Goal: Task Accomplishment & Management: Manage account settings

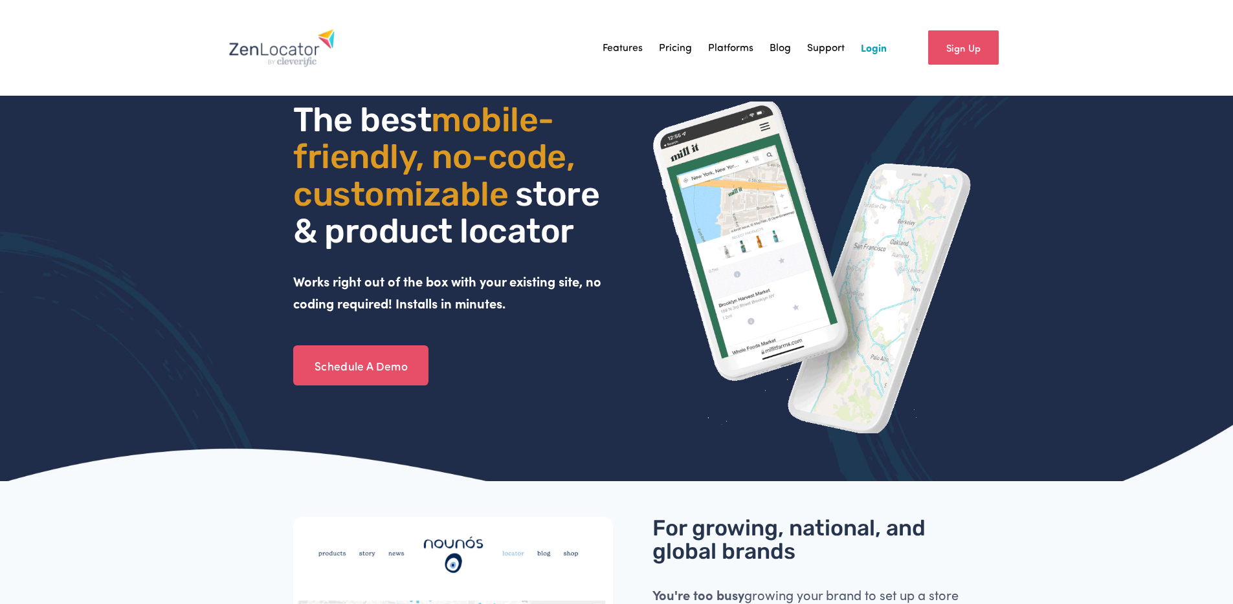
click at [872, 53] on link "Login" at bounding box center [874, 47] width 26 height 19
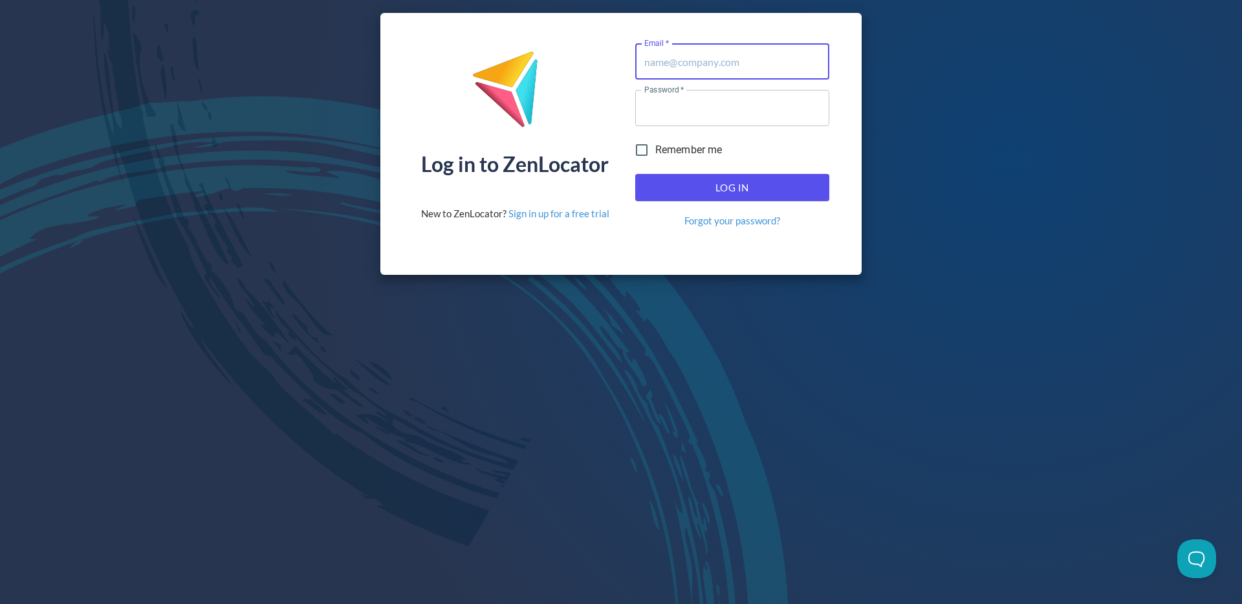
type input "[EMAIL_ADDRESS][DOMAIN_NAME]"
click at [707, 171] on div "Log In Forgot your password?" at bounding box center [732, 201] width 204 height 64
click at [709, 179] on span "Log In" at bounding box center [733, 187] width 166 height 17
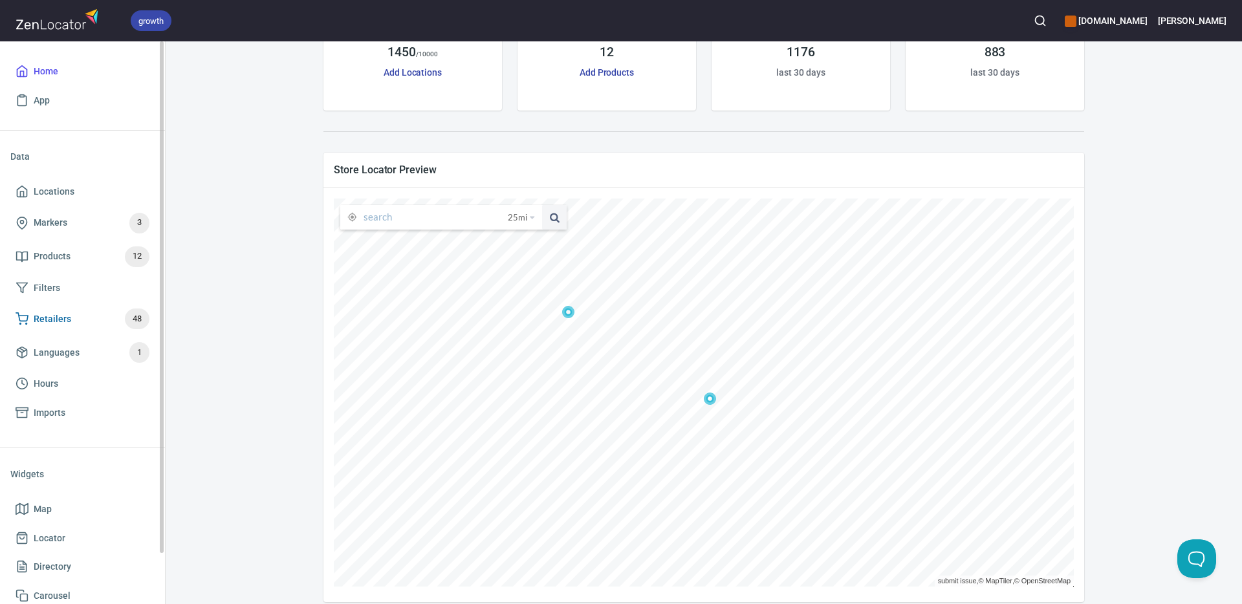
scroll to position [120, 0]
click at [70, 320] on span "Retailers 48" at bounding box center [83, 319] width 134 height 21
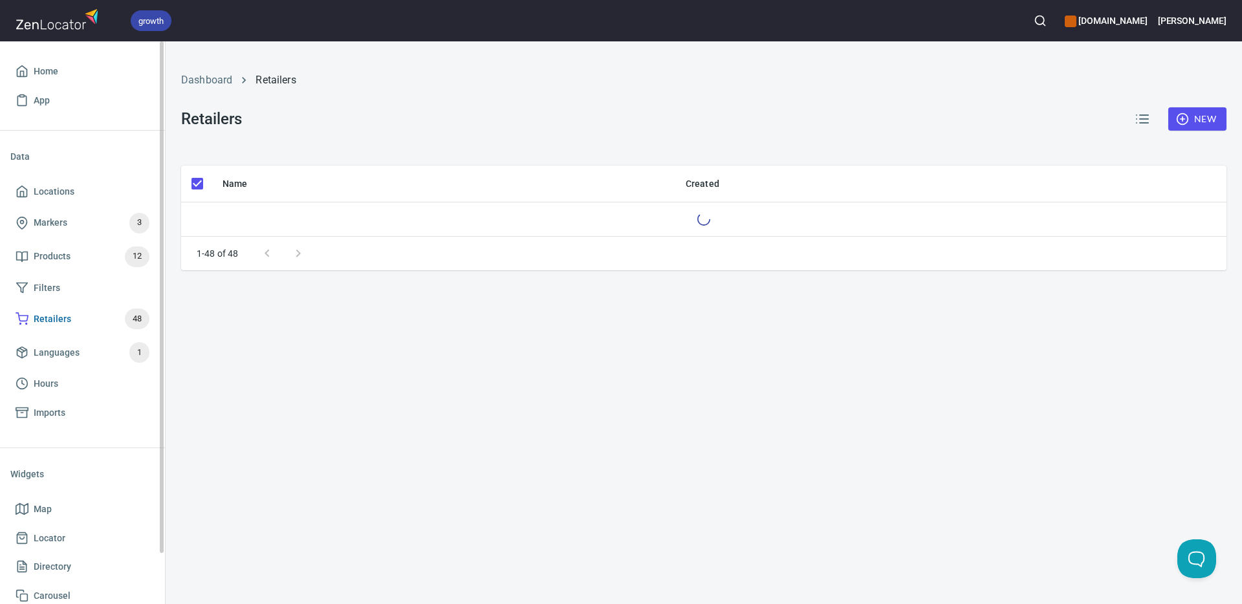
checkbox input "false"
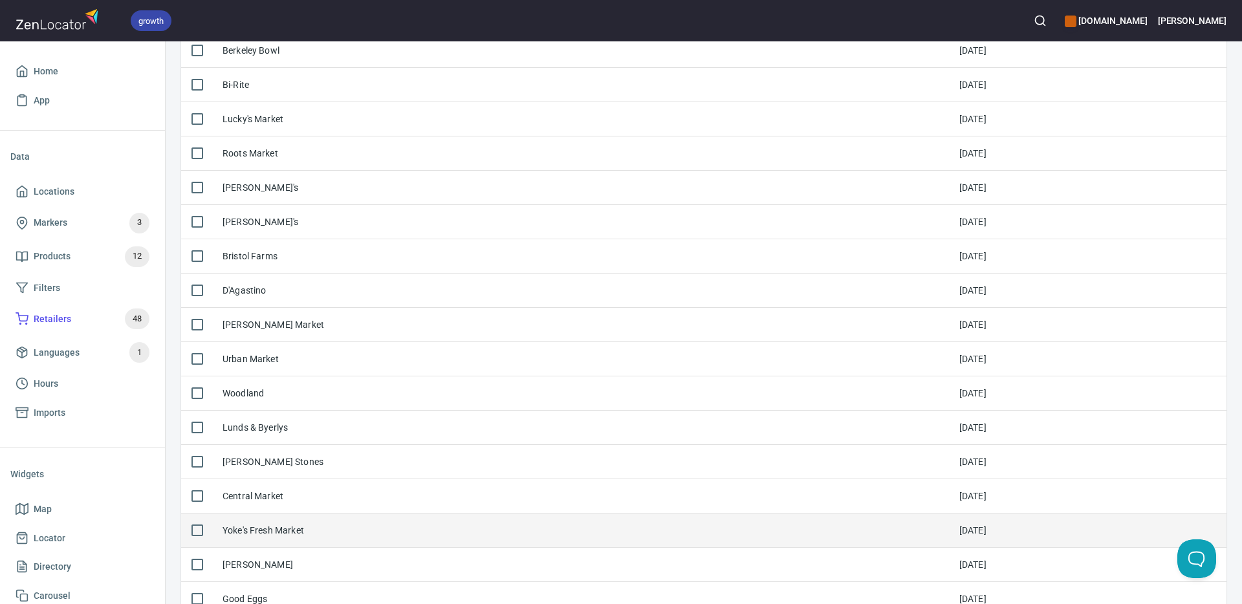
scroll to position [188, 0]
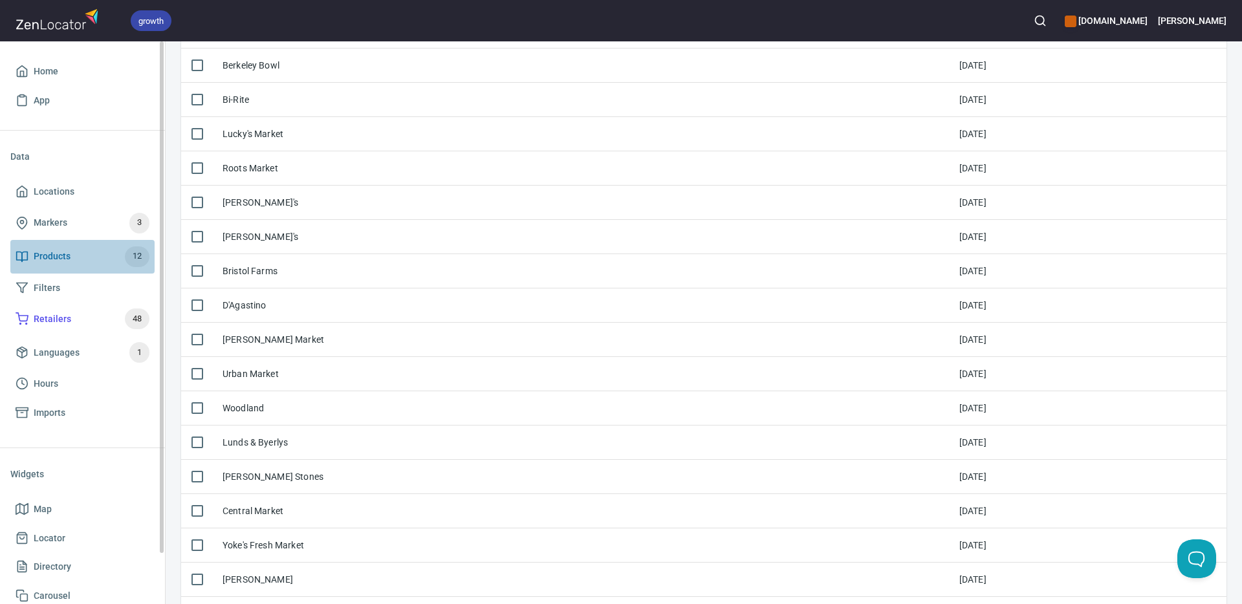
click at [60, 254] on span "Products" at bounding box center [52, 256] width 37 height 16
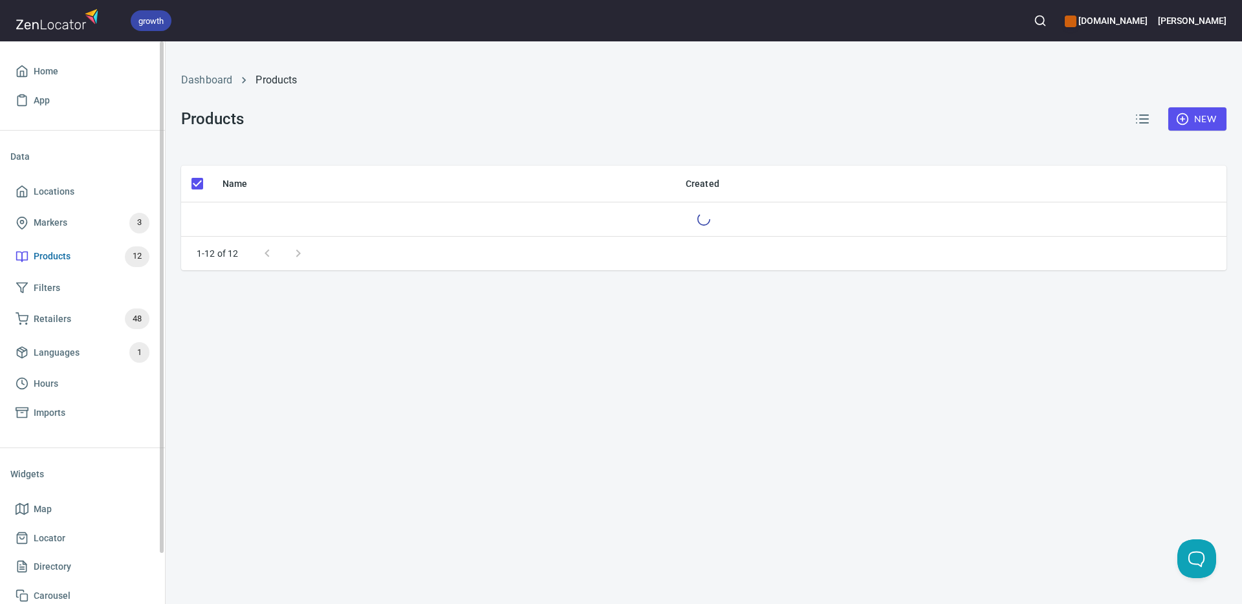
checkbox input "false"
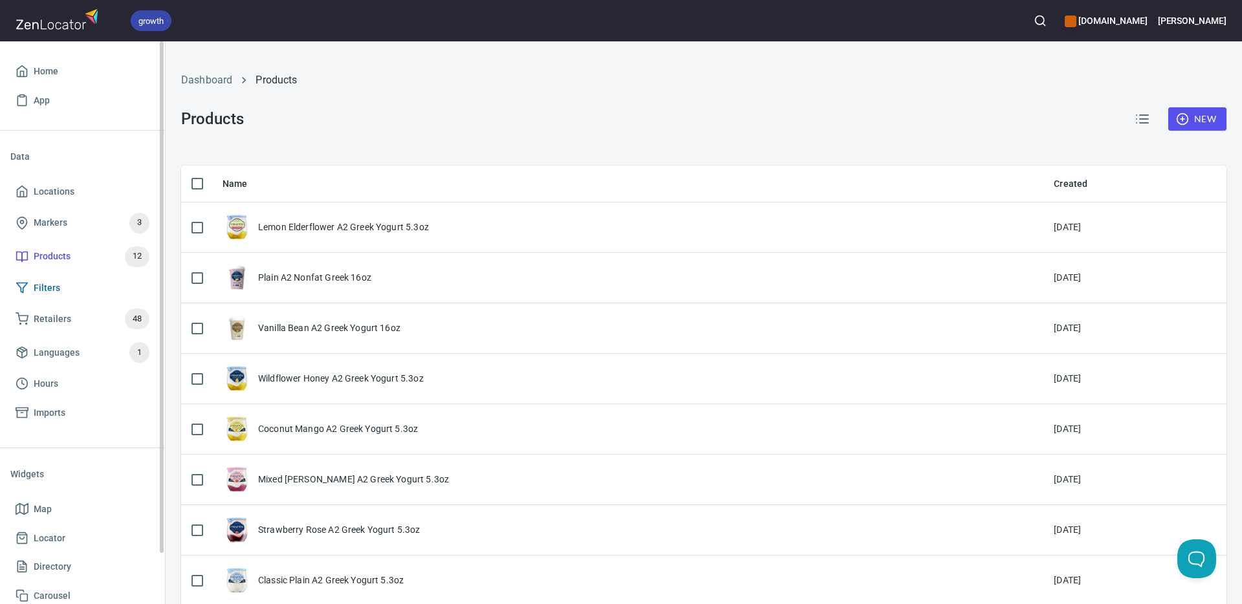
click at [63, 296] on link "Filters" at bounding box center [82, 288] width 144 height 29
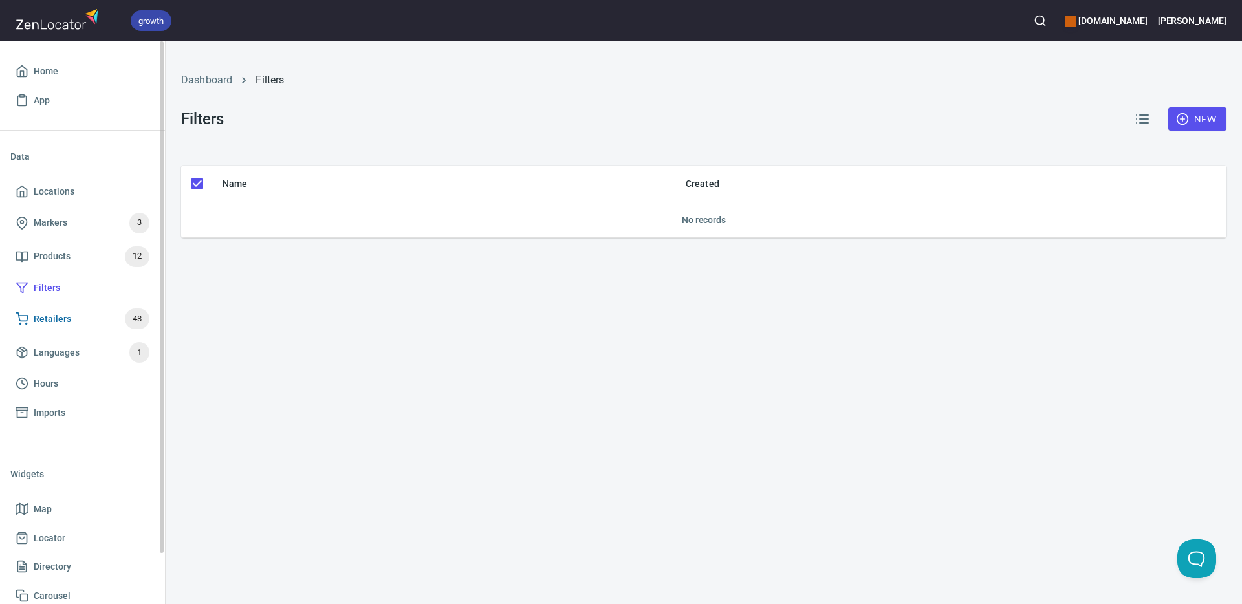
click at [69, 318] on span "Retailers 48" at bounding box center [83, 319] width 134 height 21
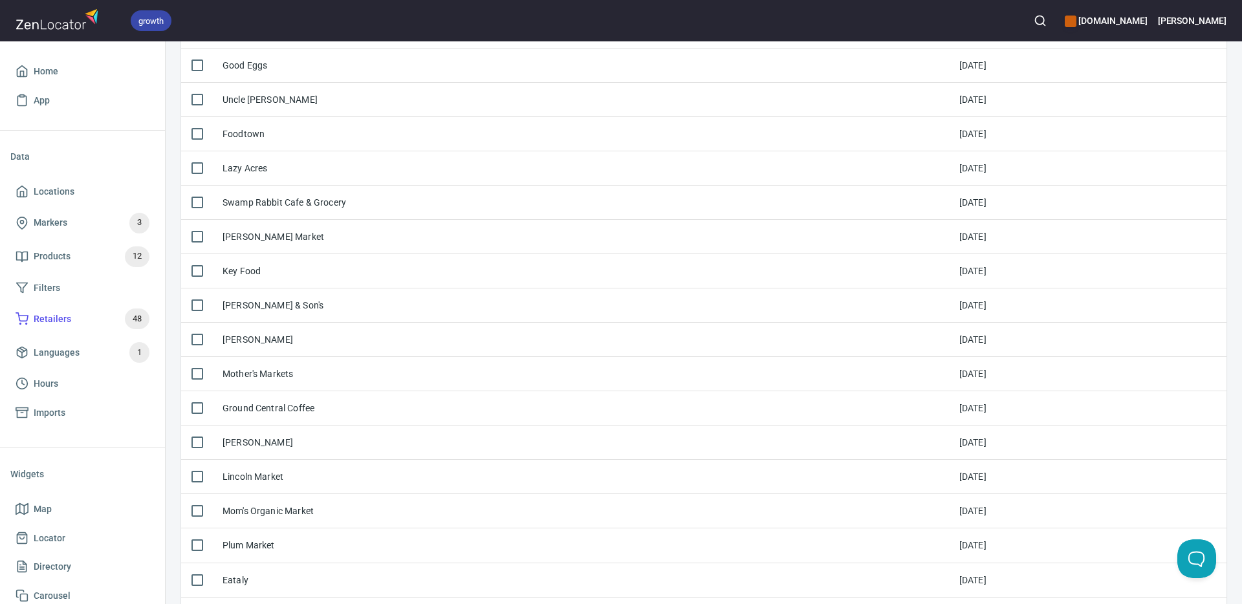
scroll to position [1077, 0]
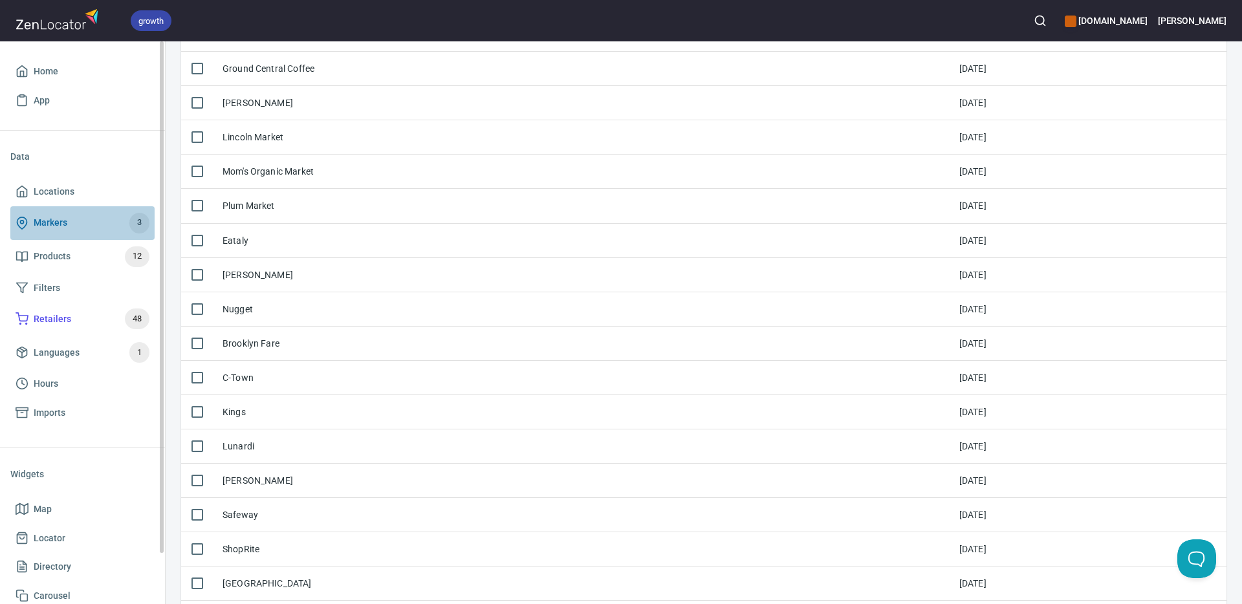
click at [71, 217] on span "Markers 3" at bounding box center [83, 223] width 134 height 21
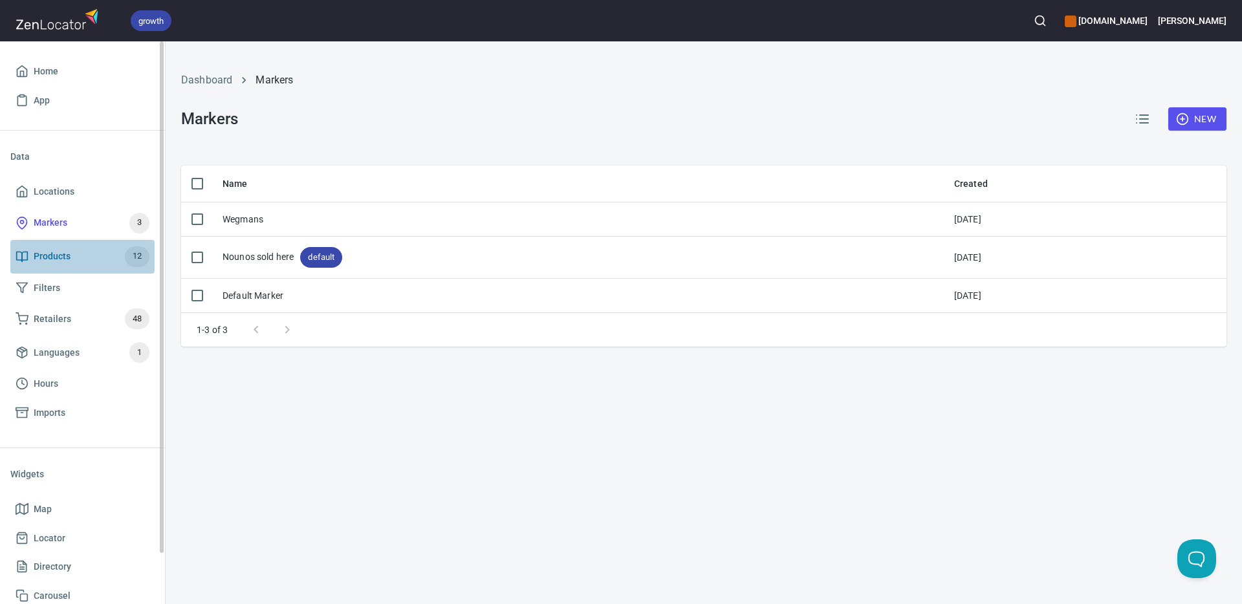
click at [75, 263] on span "Products 12" at bounding box center [83, 257] width 134 height 21
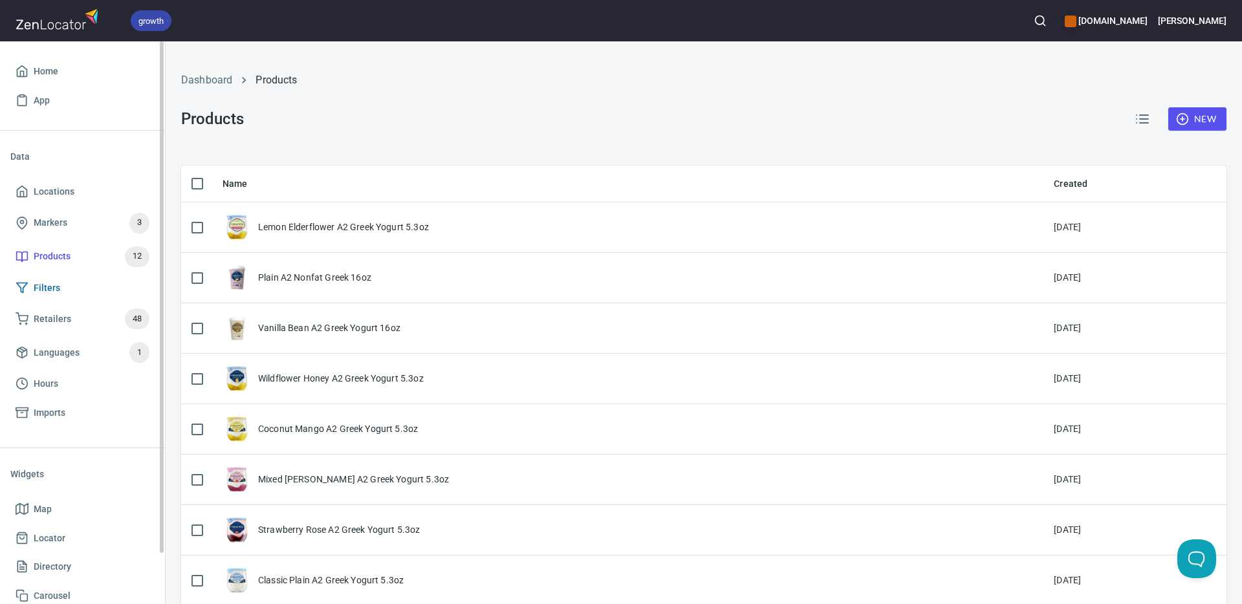
click at [72, 285] on span "Filters" at bounding box center [83, 288] width 134 height 16
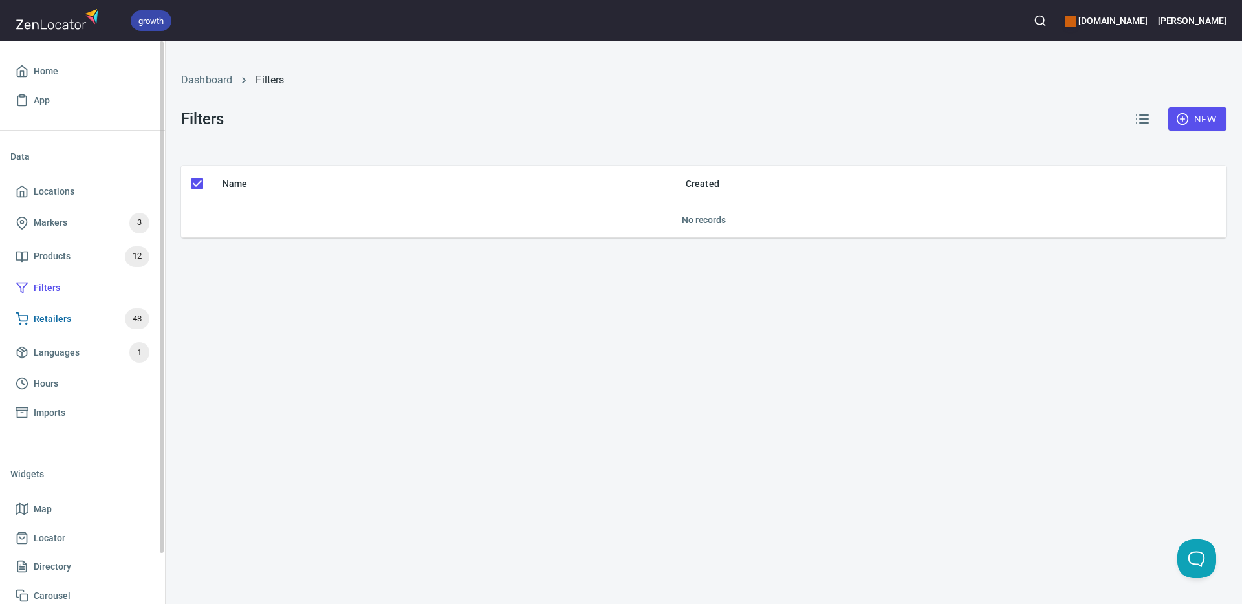
click at [85, 315] on span "Retailers 48" at bounding box center [83, 319] width 134 height 21
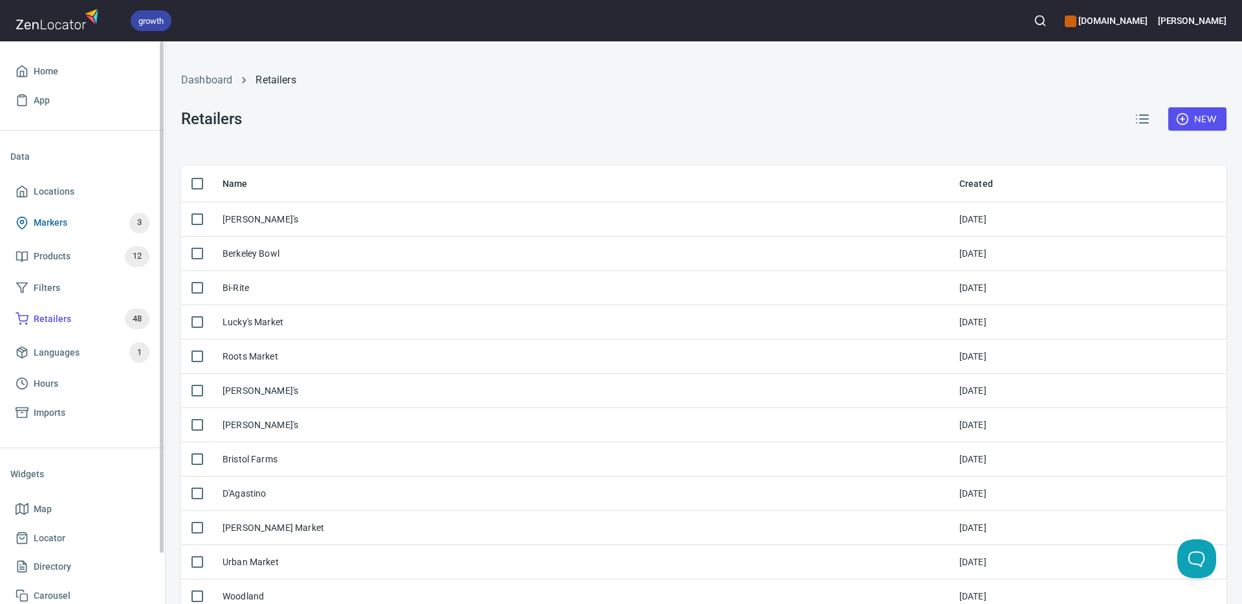
click at [81, 215] on span "Markers 3" at bounding box center [83, 223] width 134 height 21
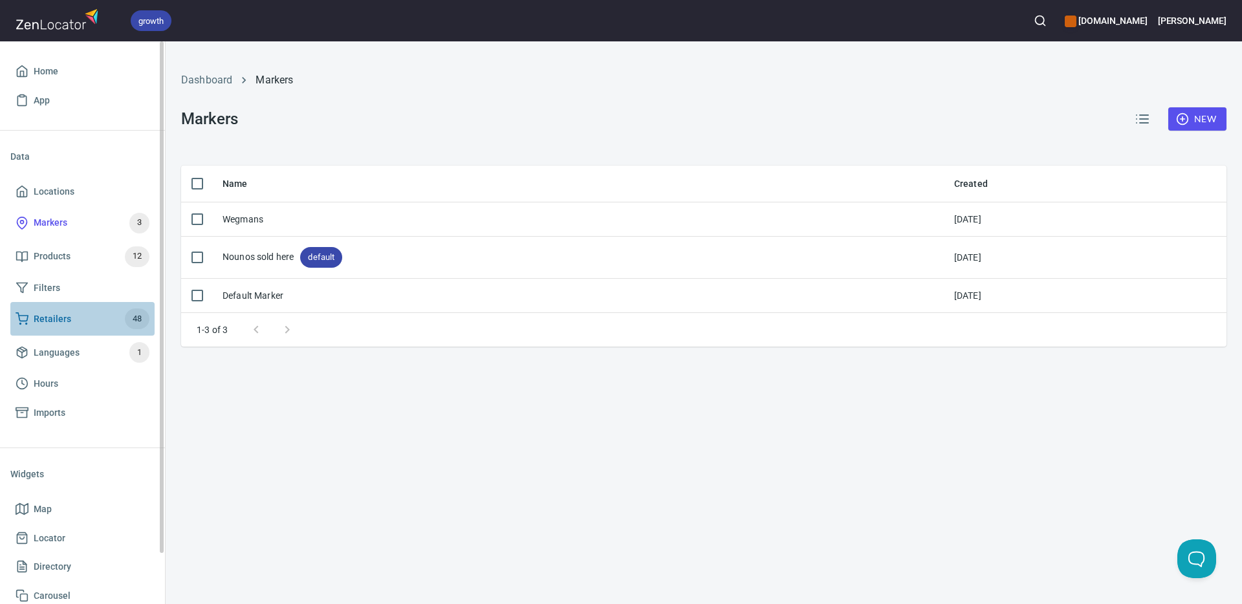
click at [86, 332] on link "Retailers 48" at bounding box center [82, 319] width 144 height 34
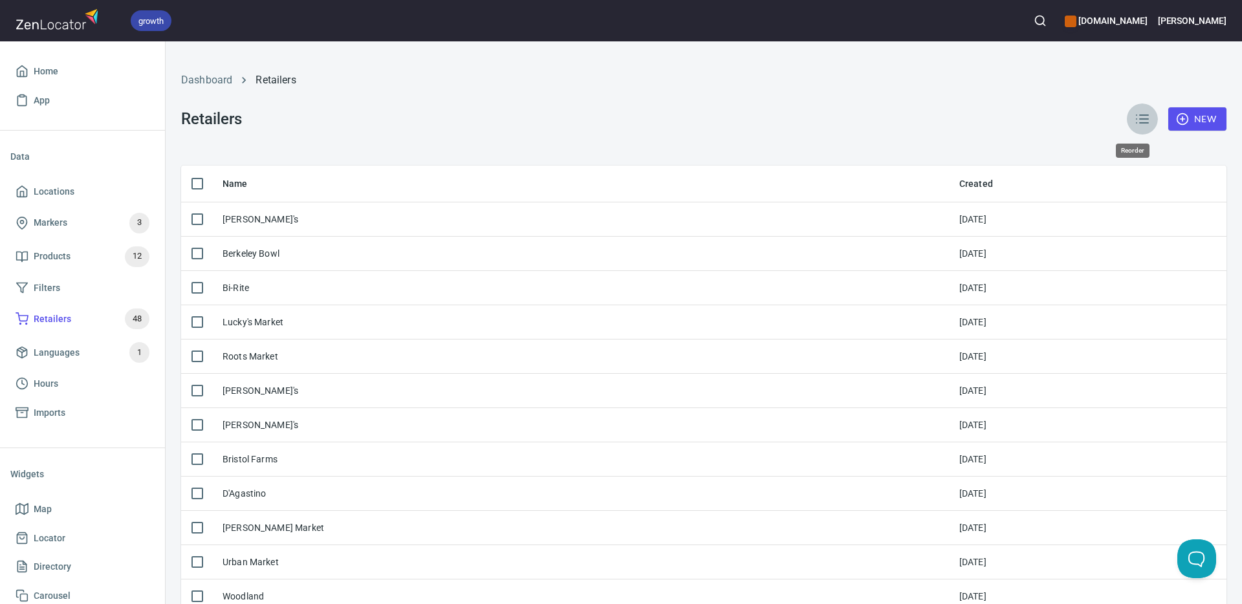
click at [1135, 117] on icon "button" at bounding box center [1143, 119] width 16 height 16
click at [1140, 117] on icon "button" at bounding box center [1143, 119] width 16 height 16
click at [463, 154] on div "Dashboard Retailers Retailers New" at bounding box center [703, 103] width 1061 height 109
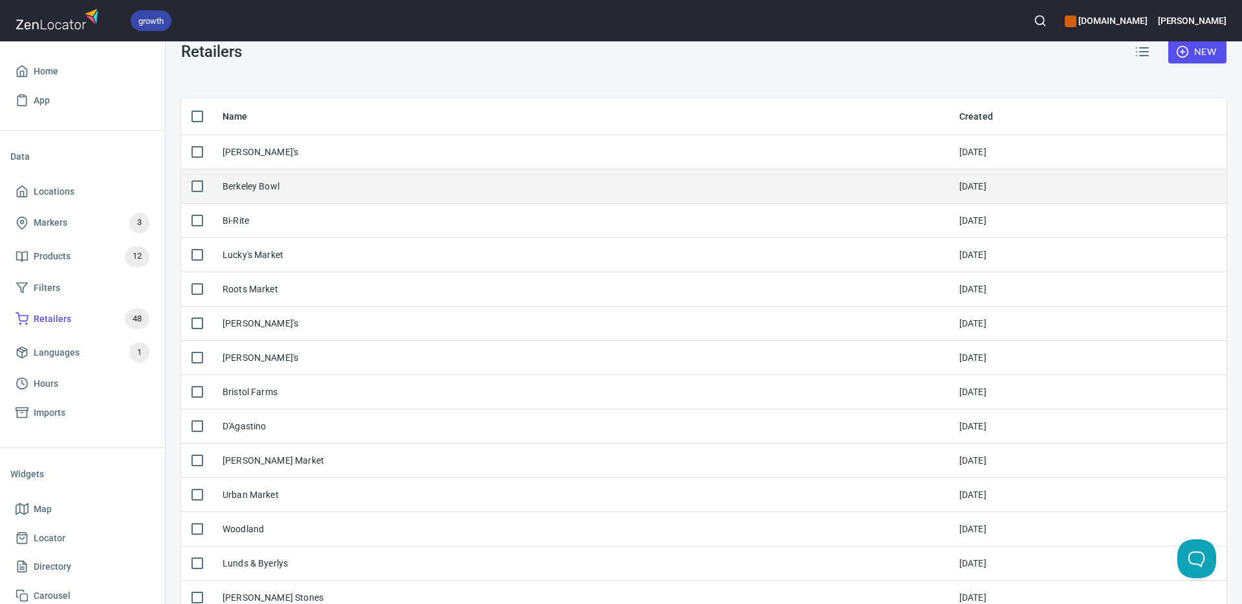
scroll to position [98, 0]
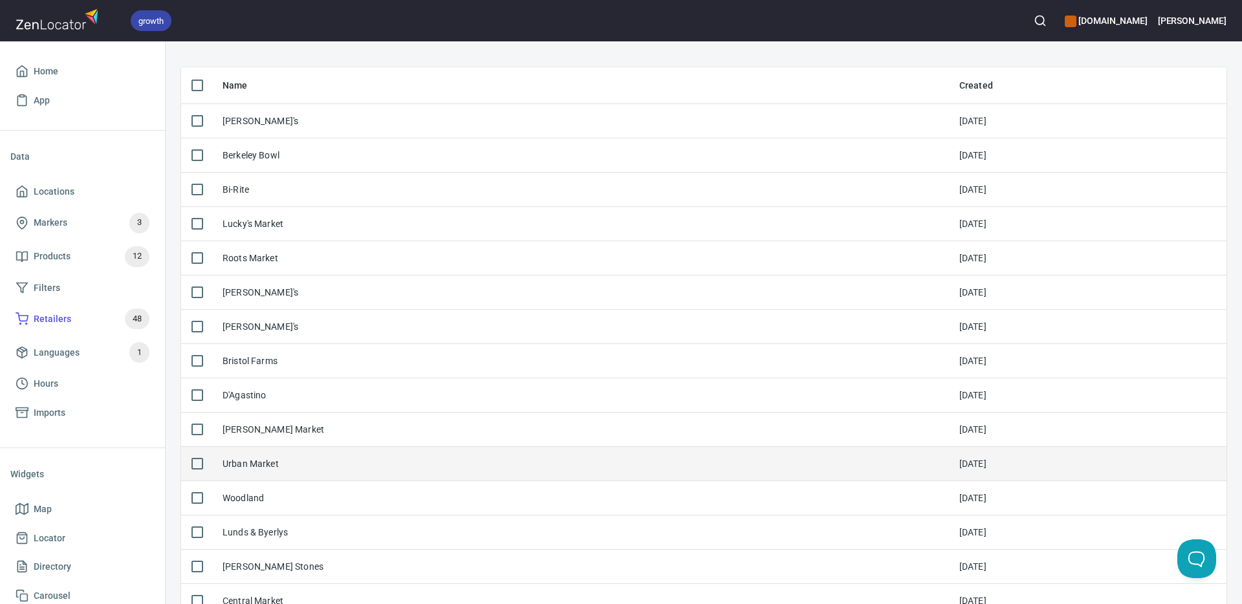
drag, startPoint x: 184, startPoint y: 76, endPoint x: 448, endPoint y: 452, distance: 459.9
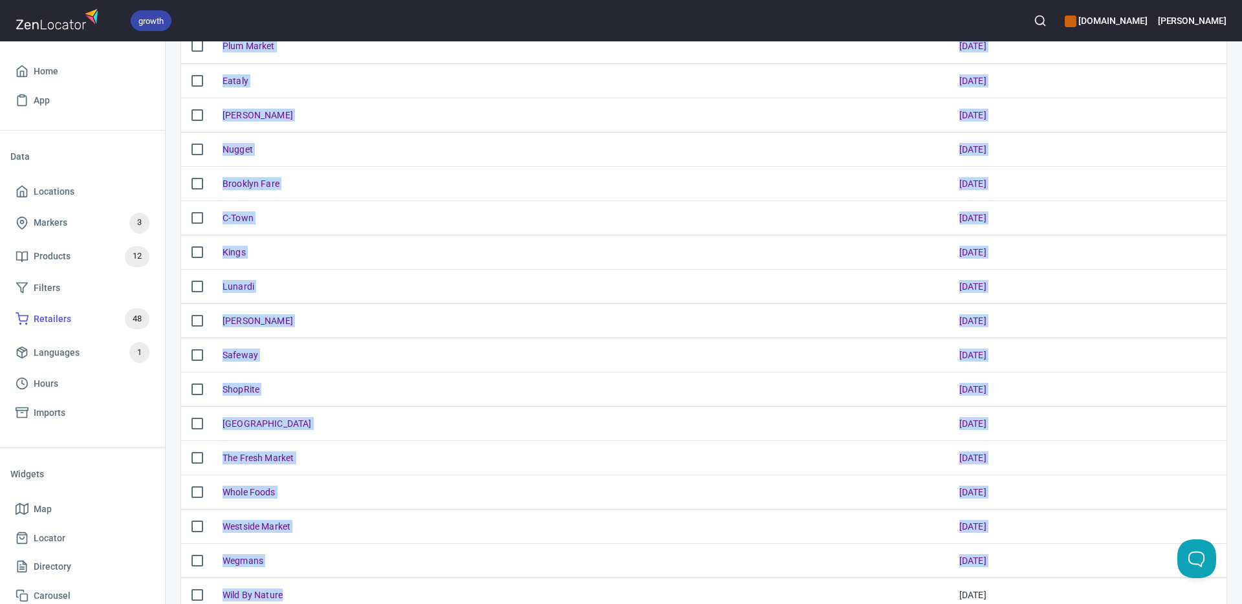
scroll to position [1294, 0]
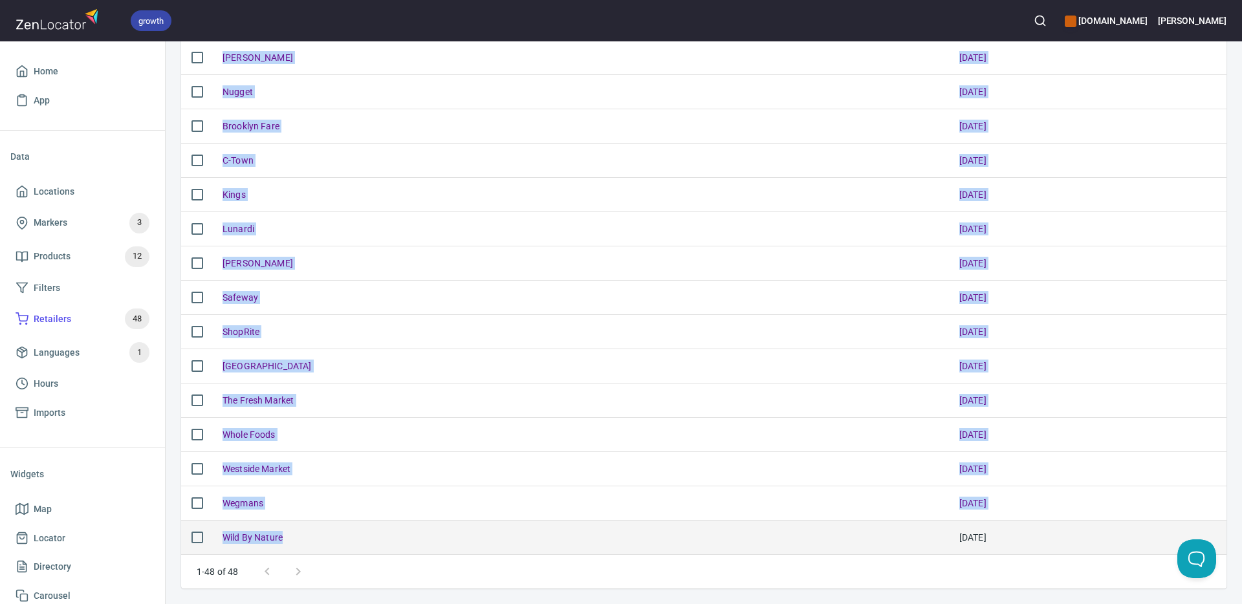
drag, startPoint x: 1015, startPoint y: 85, endPoint x: 948, endPoint y: 542, distance: 461.7
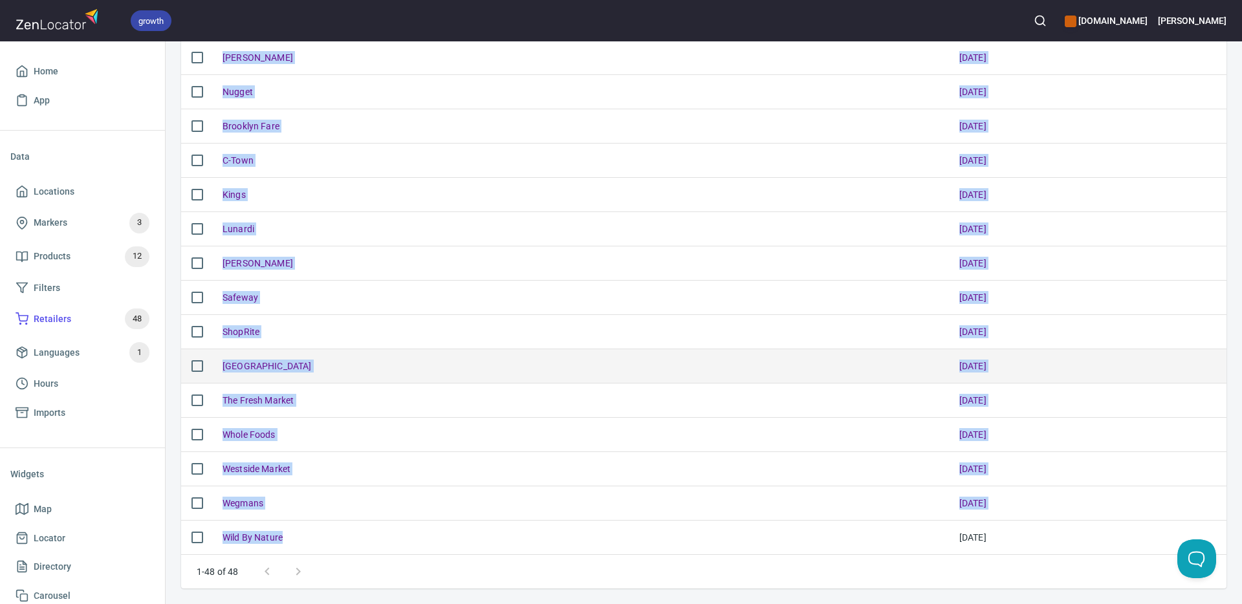
copy table "[PERSON_NAME]'s [DATE] [GEOGRAPHIC_DATA] [DATE] Bi-Rite [DATE] Lucky's Market […"
